Goal: Information Seeking & Learning: Check status

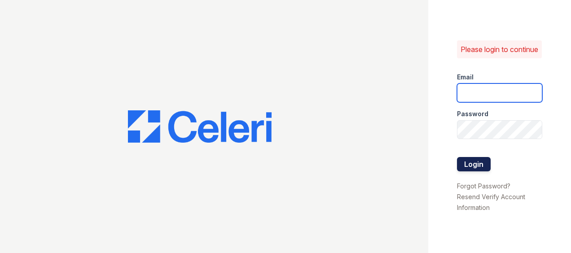
type input "jrichards@trinity-pm.com"
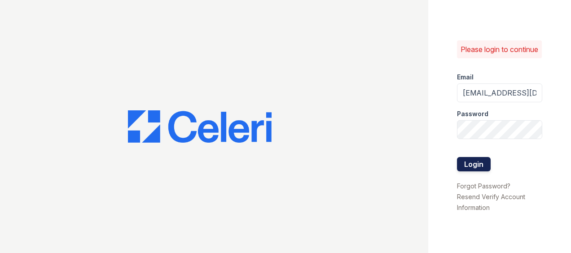
click at [478, 170] on button "Login" at bounding box center [474, 164] width 34 height 14
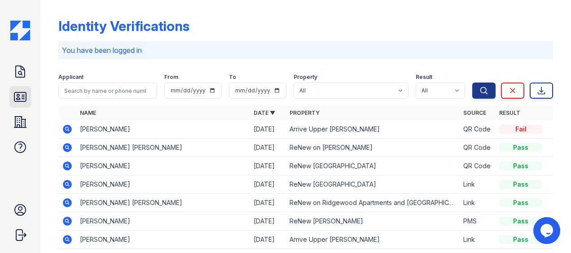
click at [26, 99] on icon at bounding box center [20, 96] width 12 height 9
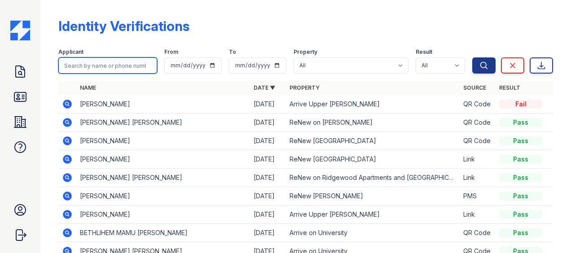
click at [108, 70] on input "search" at bounding box center [107, 65] width 99 height 16
paste input "UCHE"
type input "UCHE"
click at [472, 57] on button "Search" at bounding box center [483, 65] width 23 height 16
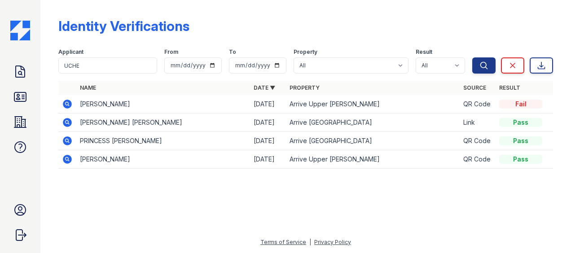
click at [302, 105] on td "Arrive Upper [PERSON_NAME]" at bounding box center [373, 104] width 174 height 18
click at [302, 106] on td "Arrive Upper [PERSON_NAME]" at bounding box center [373, 104] width 174 height 18
click at [302, 107] on td "Arrive Upper [PERSON_NAME]" at bounding box center [373, 104] width 174 height 18
click at [521, 102] on div "Fail" at bounding box center [520, 104] width 43 height 9
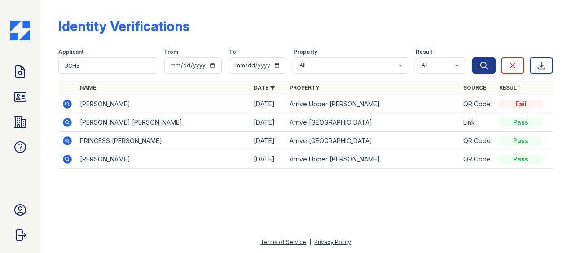
click at [126, 104] on td "[PERSON_NAME]" at bounding box center [163, 104] width 174 height 18
click at [66, 101] on icon at bounding box center [67, 104] width 9 height 9
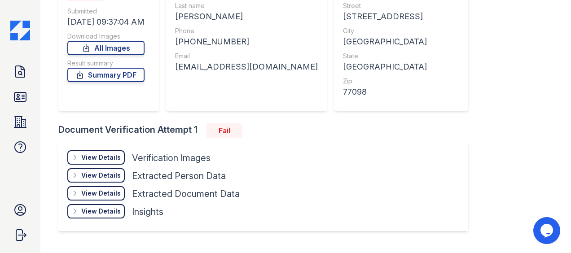
scroll to position [135, 0]
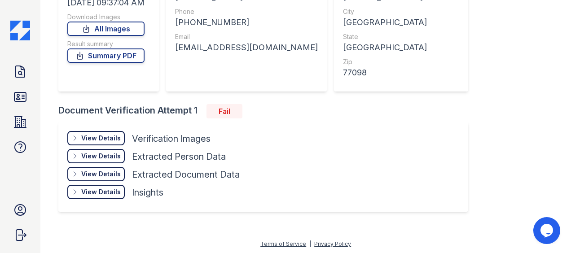
click at [78, 138] on icon at bounding box center [74, 138] width 7 height 7
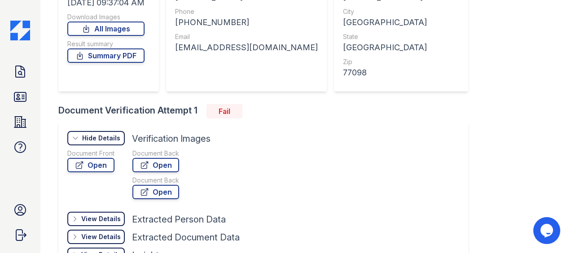
scroll to position [180, 0]
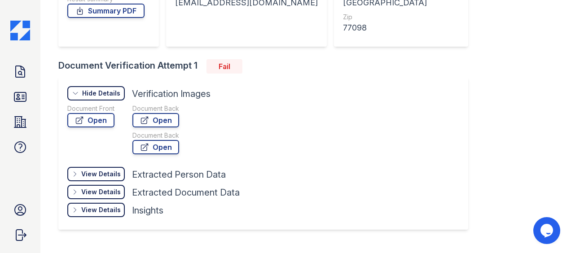
click at [89, 171] on div "View Details" at bounding box center [100, 174] width 39 height 9
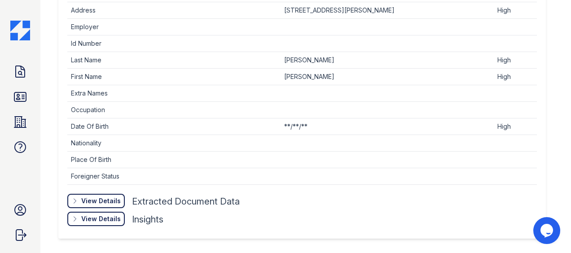
scroll to position [420, 0]
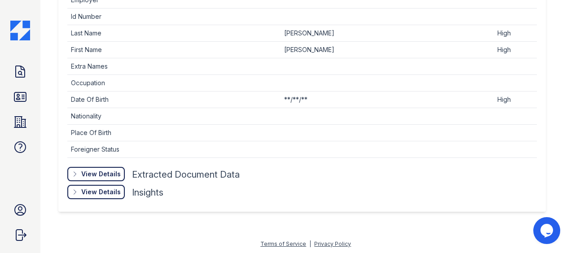
click at [106, 201] on div "View Details Details Hide Details Details Verification Images Document Front Op…" at bounding box center [301, 24] width 487 height 375
click at [103, 191] on div "View Details" at bounding box center [100, 192] width 39 height 9
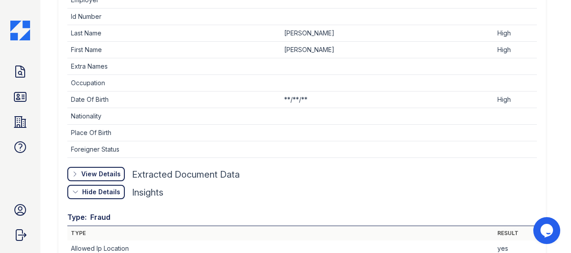
click at [102, 171] on div "View Details" at bounding box center [100, 174] width 39 height 9
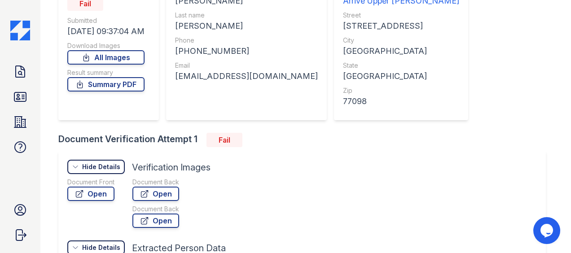
scroll to position [0, 0]
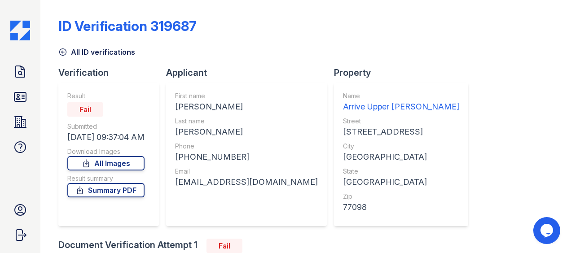
click at [65, 50] on icon at bounding box center [62, 52] width 9 height 9
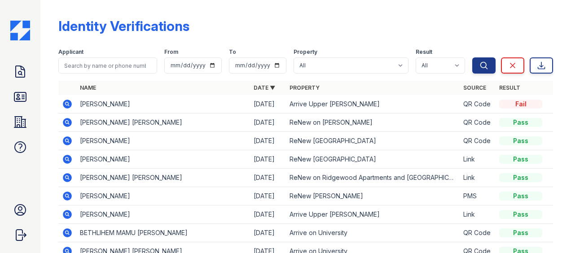
drag, startPoint x: 162, startPoint y: 104, endPoint x: 144, endPoint y: 109, distance: 19.6
click at [162, 106] on td "[PERSON_NAME]" at bounding box center [163, 104] width 174 height 18
click at [120, 60] on input "search" at bounding box center [107, 65] width 99 height 16
click at [122, 66] on input "search" at bounding box center [107, 65] width 99 height 16
paste input "UCHE"
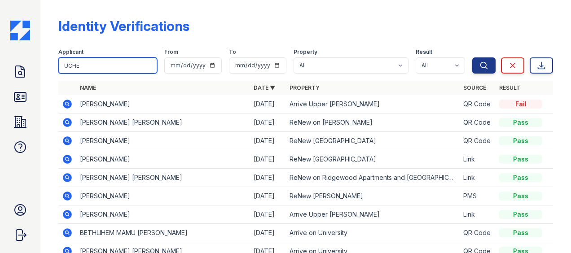
type input "UCHE"
click at [472, 57] on button "Search" at bounding box center [483, 65] width 23 height 16
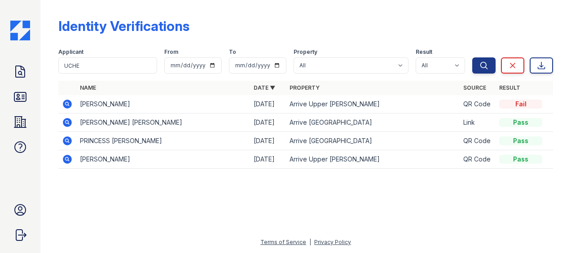
click at [156, 105] on td "[PERSON_NAME]" at bounding box center [163, 104] width 174 height 18
click at [520, 104] on div "Fail" at bounding box center [520, 104] width 43 height 9
drag, startPoint x: 319, startPoint y: 108, endPoint x: 272, endPoint y: 118, distance: 47.2
click at [318, 110] on td "Arrive Upper [PERSON_NAME]" at bounding box center [373, 104] width 174 height 18
drag, startPoint x: 143, startPoint y: 102, endPoint x: 71, endPoint y: 107, distance: 72.4
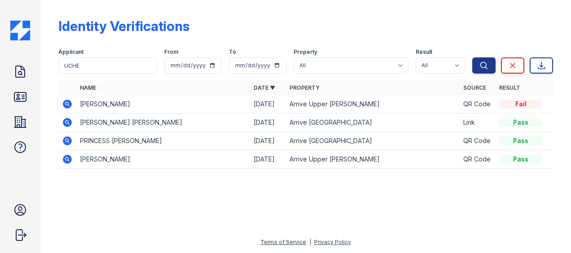
click at [142, 104] on td "[PERSON_NAME]" at bounding box center [163, 104] width 174 height 18
click at [66, 103] on icon at bounding box center [67, 103] width 2 height 2
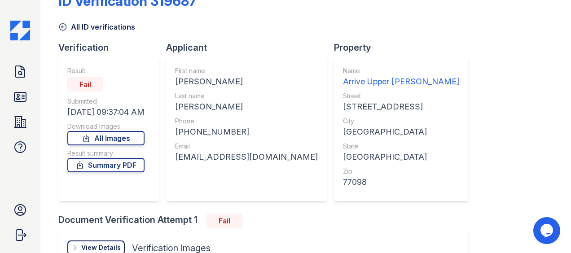
scroll to position [45, 0]
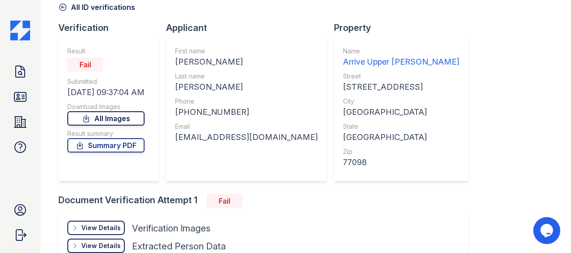
click at [119, 119] on link "All Images" at bounding box center [105, 118] width 77 height 14
click at [330, 211] on div "Document Verification Attempt 1 Fail View Details Details Hide Details Details …" at bounding box center [266, 254] width 417 height 120
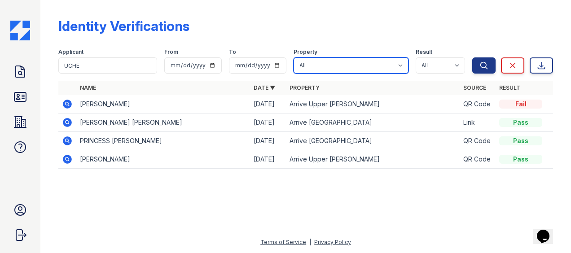
click at [324, 66] on select "All Arrive on University Arrive [GEOGRAPHIC_DATA] [GEOGRAPHIC_DATA] [GEOGRAPHIC…" at bounding box center [350, 65] width 115 height 16
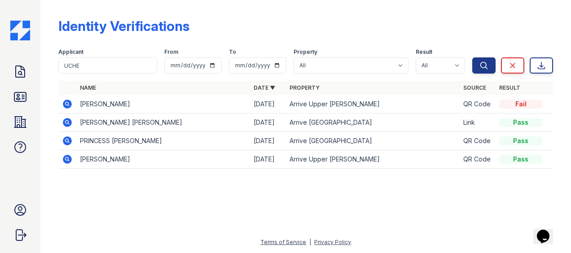
click at [398, 205] on div at bounding box center [306, 214] width 502 height 45
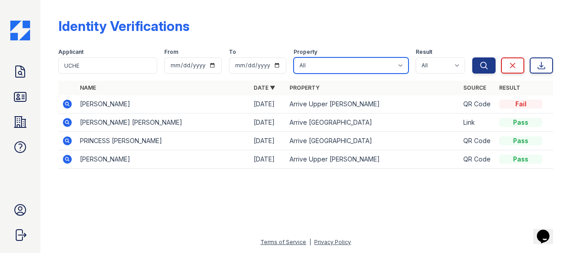
click at [405, 65] on select "All Arrive on University Arrive [GEOGRAPHIC_DATA] [GEOGRAPHIC_DATA] [GEOGRAPHIC…" at bounding box center [350, 65] width 115 height 16
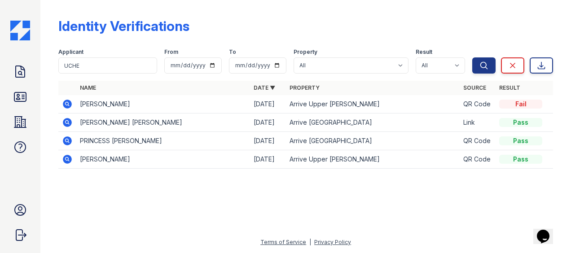
click at [397, 193] on div at bounding box center [306, 214] width 502 height 45
